Goal: Find specific page/section: Find specific page/section

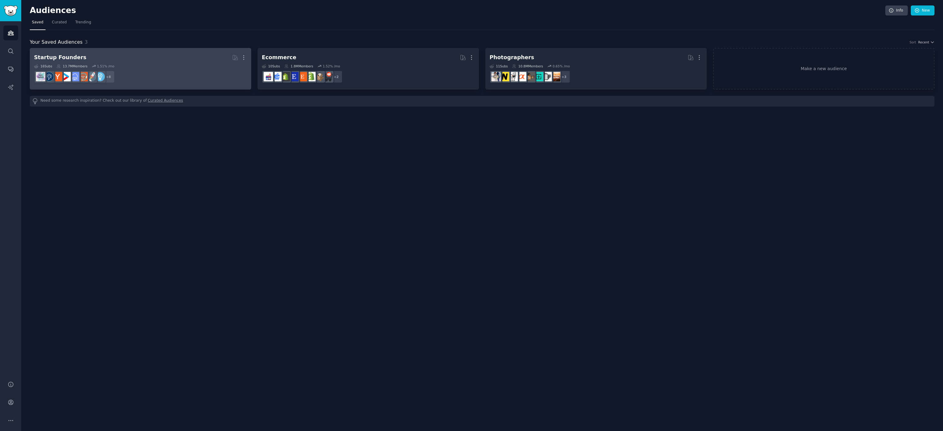
click at [210, 74] on dd "+ 8" at bounding box center [140, 76] width 213 height 17
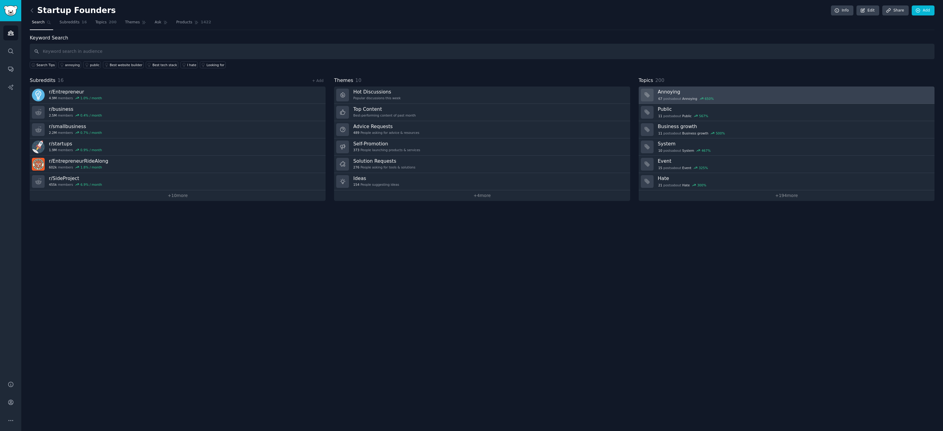
click at [675, 90] on h3 "Annoying" at bounding box center [794, 92] width 273 height 6
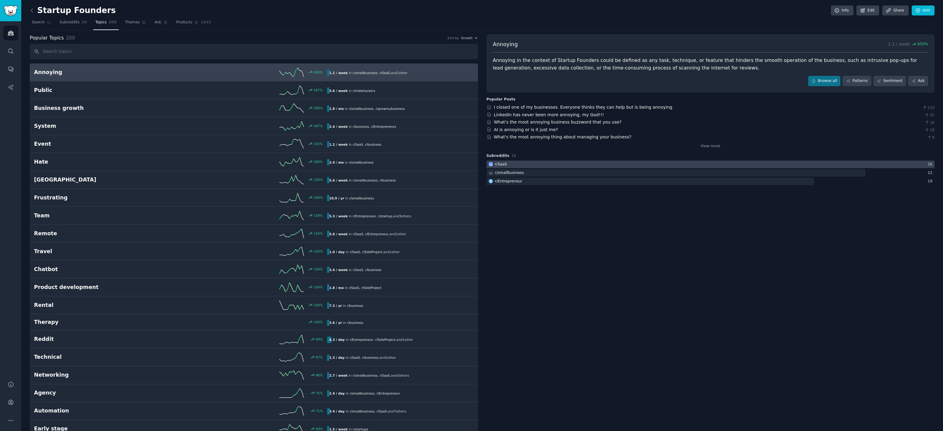
click at [515, 166] on div at bounding box center [711, 165] width 448 height 8
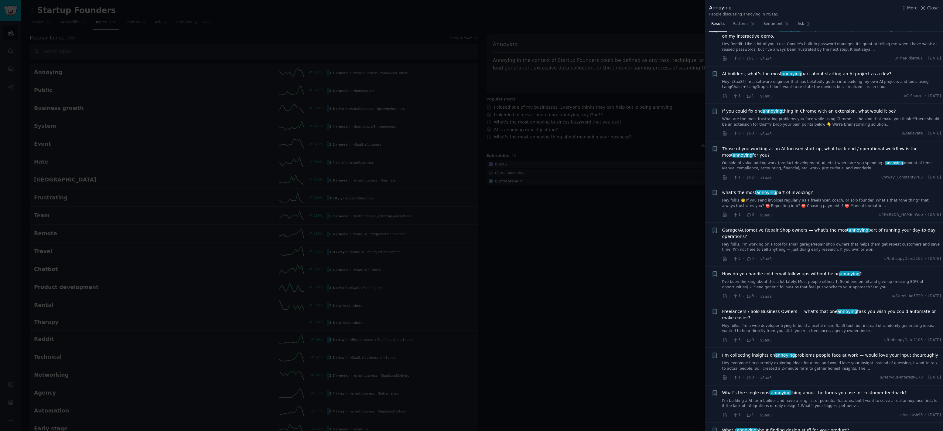
scroll to position [93, 0]
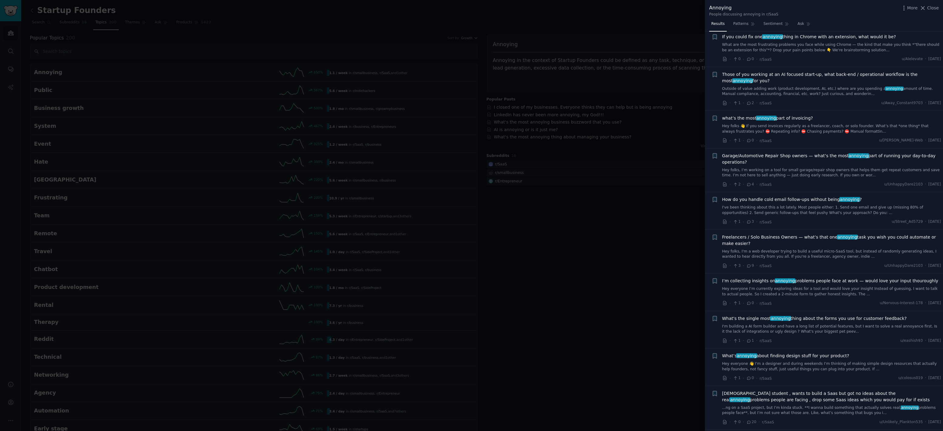
click at [578, 228] on div at bounding box center [471, 215] width 943 height 431
